Goal: Find specific page/section: Find specific page/section

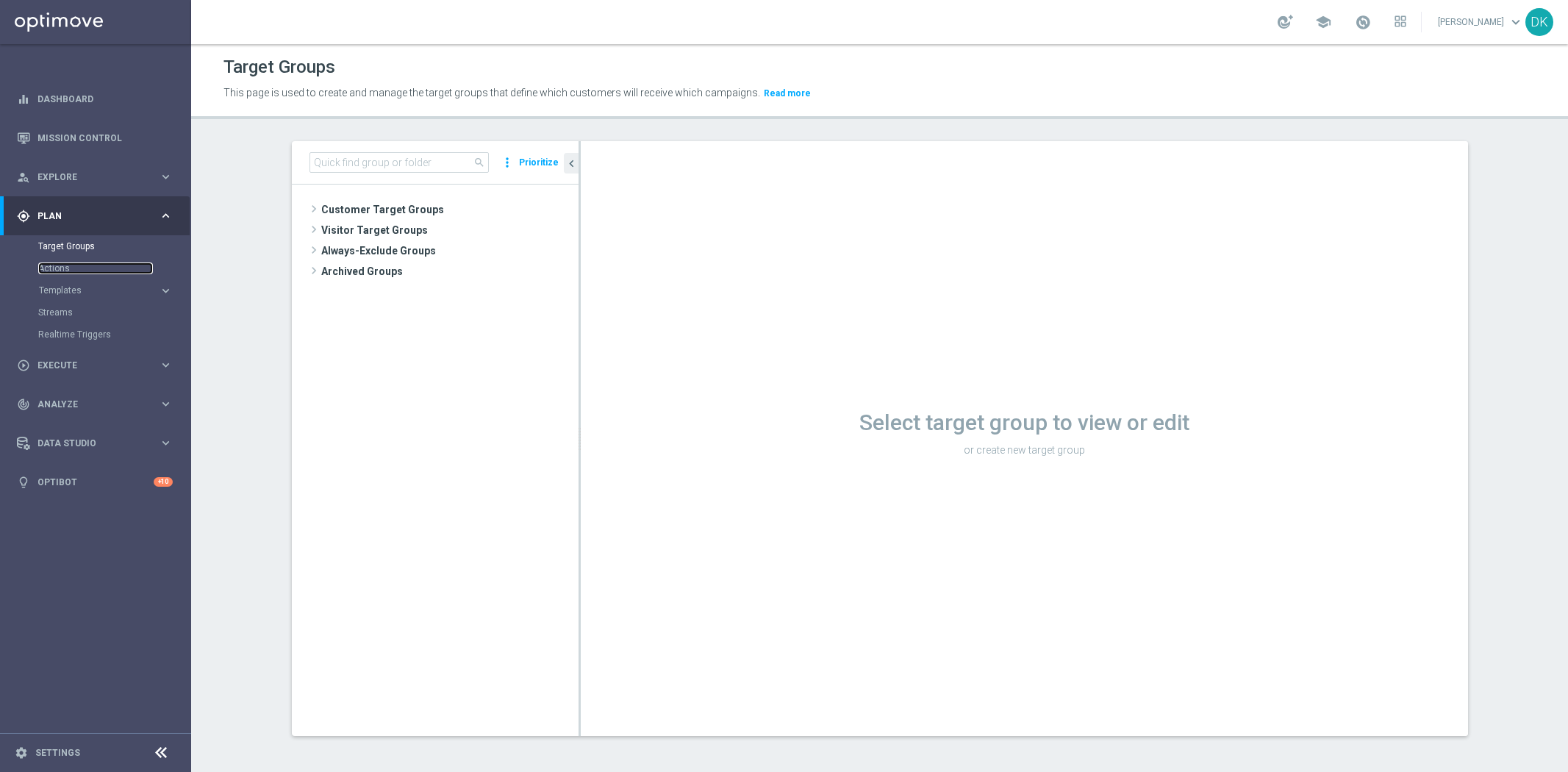
click at [54, 268] on link "Actions" at bounding box center [95, 268] width 115 height 12
click at [84, 244] on link "Target Groups" at bounding box center [95, 246] width 115 height 12
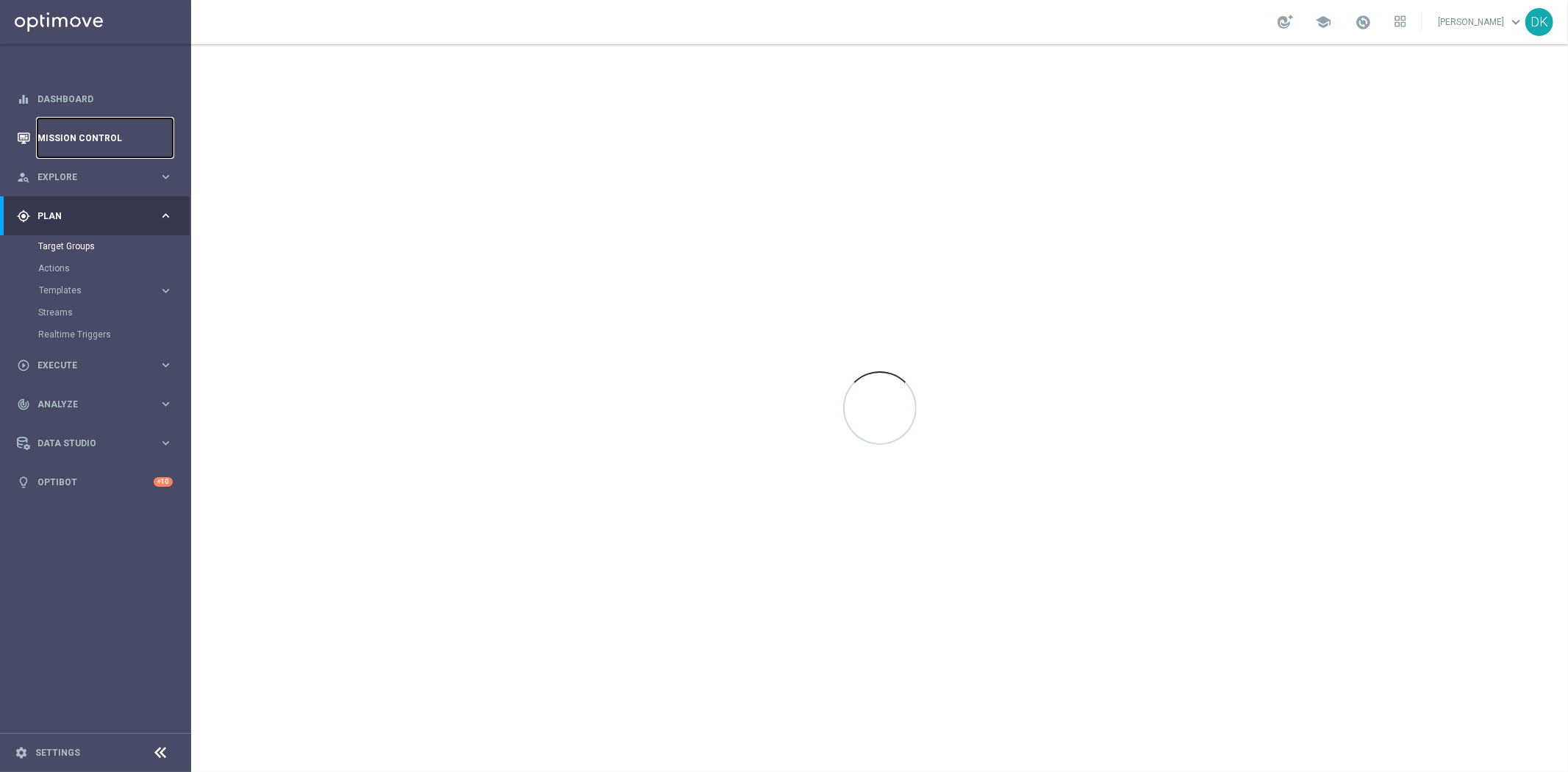
click at [103, 134] on link "Mission Control" at bounding box center [105, 138] width 135 height 39
